Goal: Navigation & Orientation: Find specific page/section

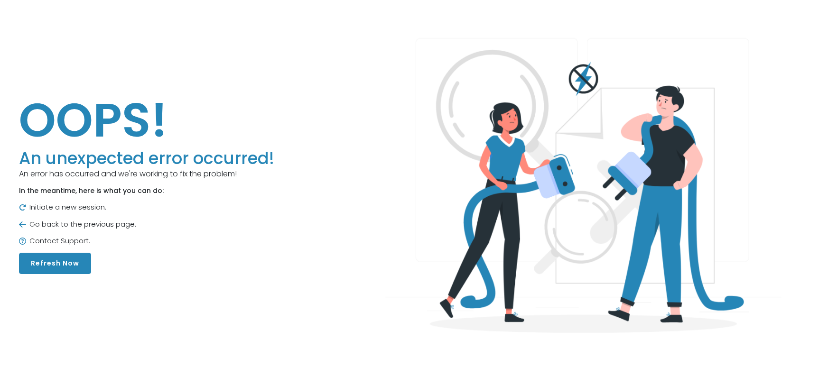
click at [63, 265] on button "Refresh Now" at bounding box center [55, 263] width 72 height 21
